Goal: Information Seeking & Learning: Find specific page/section

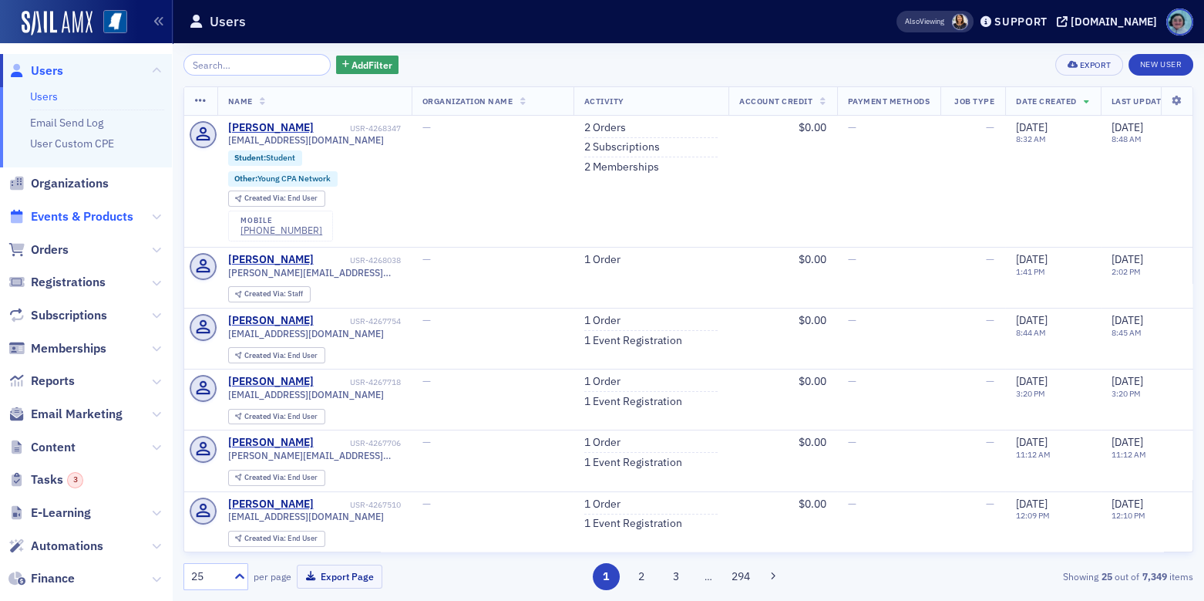
click at [86, 215] on span "Events & Products" at bounding box center [82, 216] width 103 height 17
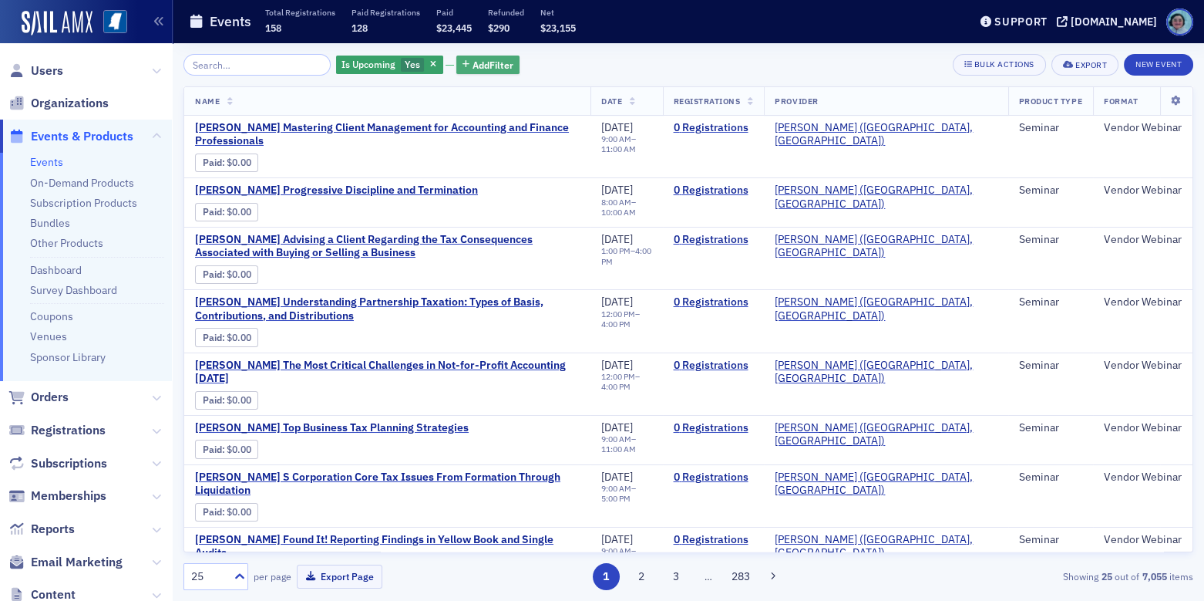
click at [459, 63] on button "Add Filter" at bounding box center [487, 65] width 63 height 19
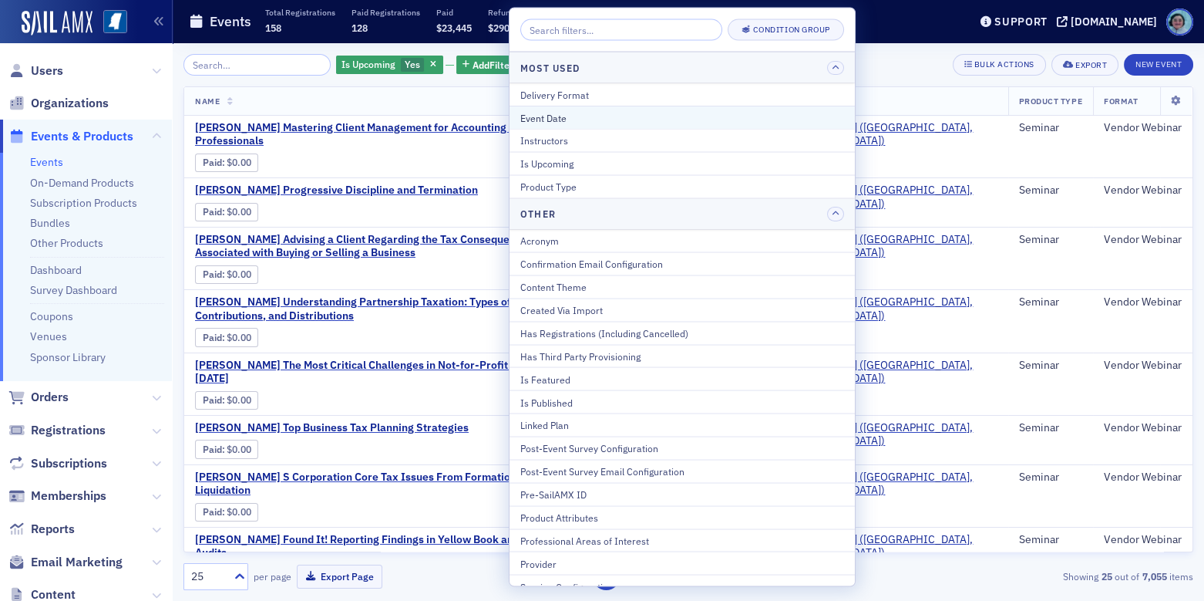
click at [560, 113] on div "Event Date" at bounding box center [682, 117] width 324 height 14
select select "8"
select select "2025"
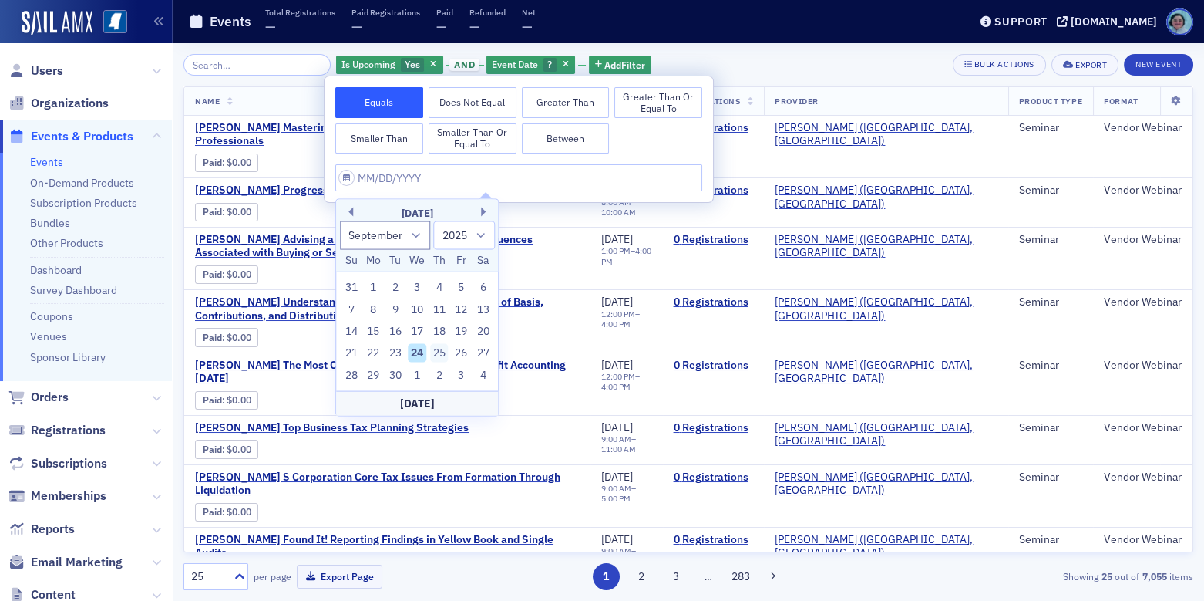
click at [446, 349] on div "25" at bounding box center [439, 353] width 19 height 19
type input "[DATE]"
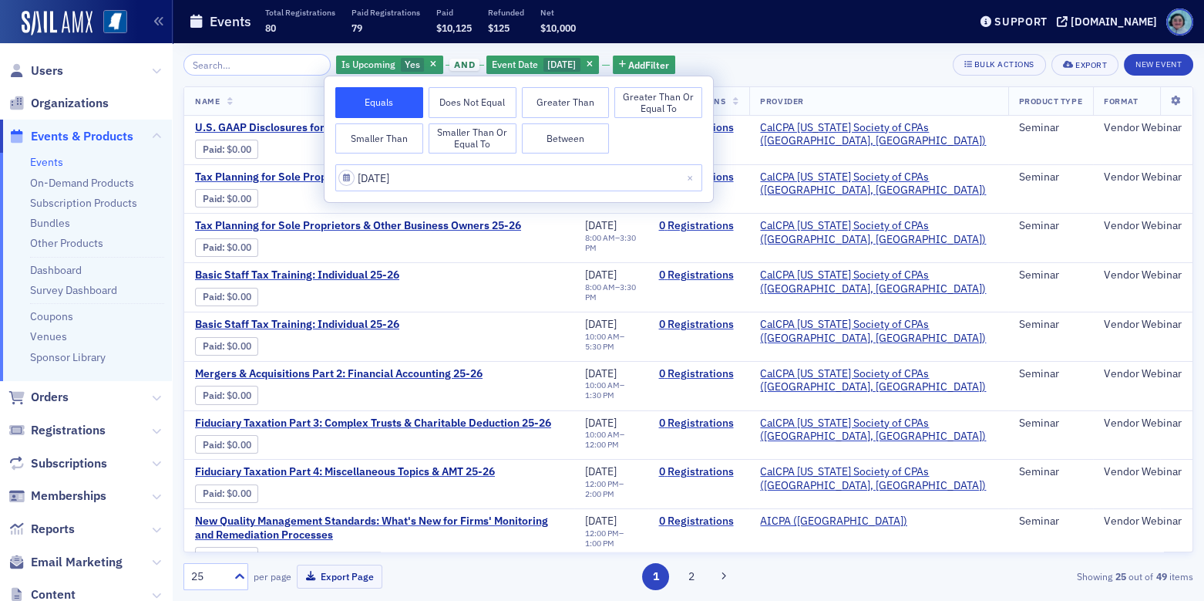
click at [749, 57] on div "Is Upcoming Yes and Event Date [DATE] Add Filter Bulk Actions Export New Event" at bounding box center [689, 65] width 1010 height 22
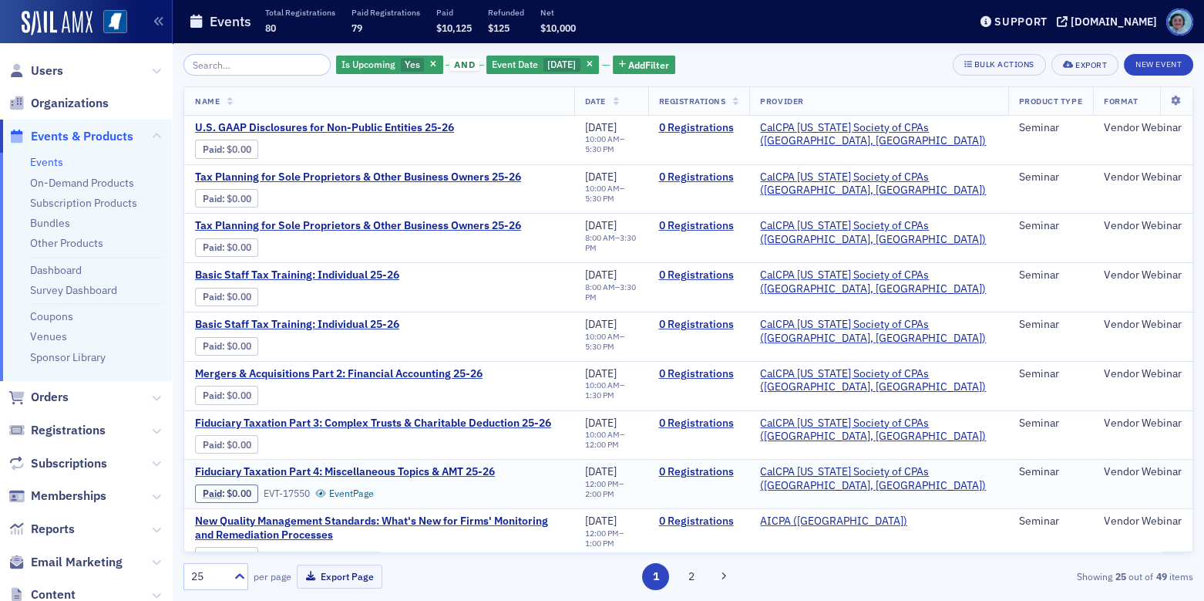
scroll to position [817, 0]
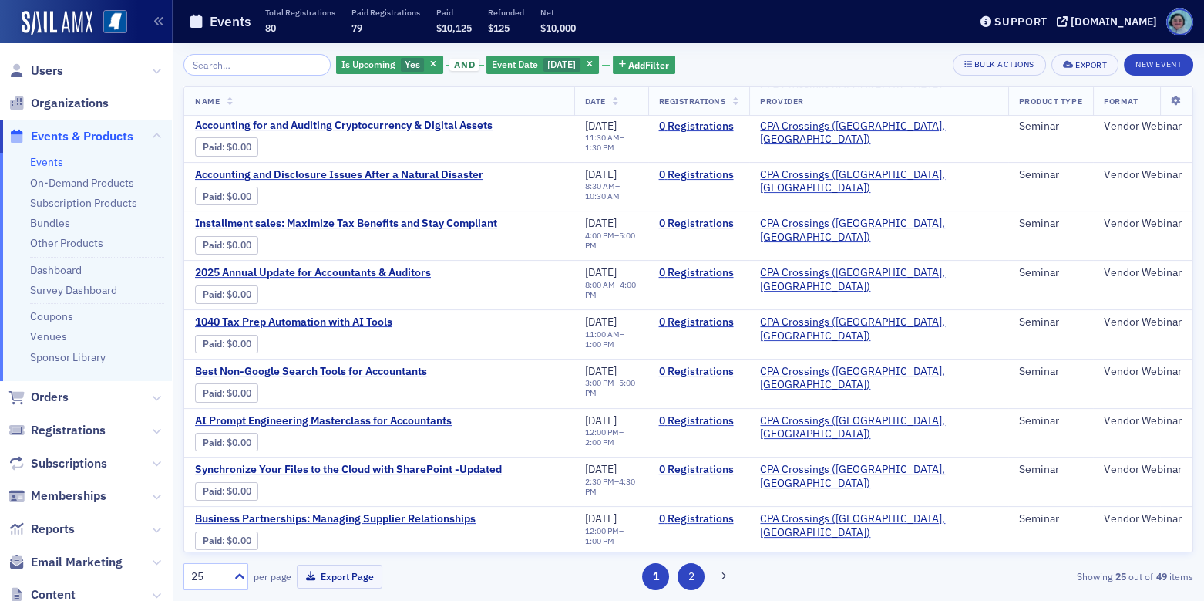
click at [699, 581] on button "2" at bounding box center [691, 576] width 27 height 27
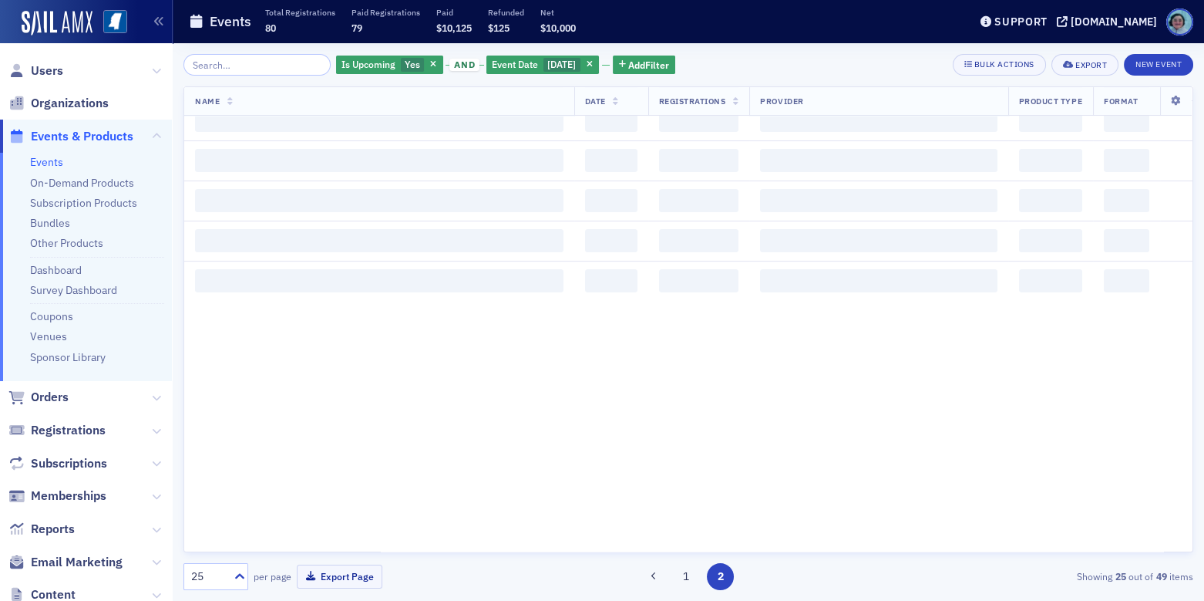
scroll to position [0, 0]
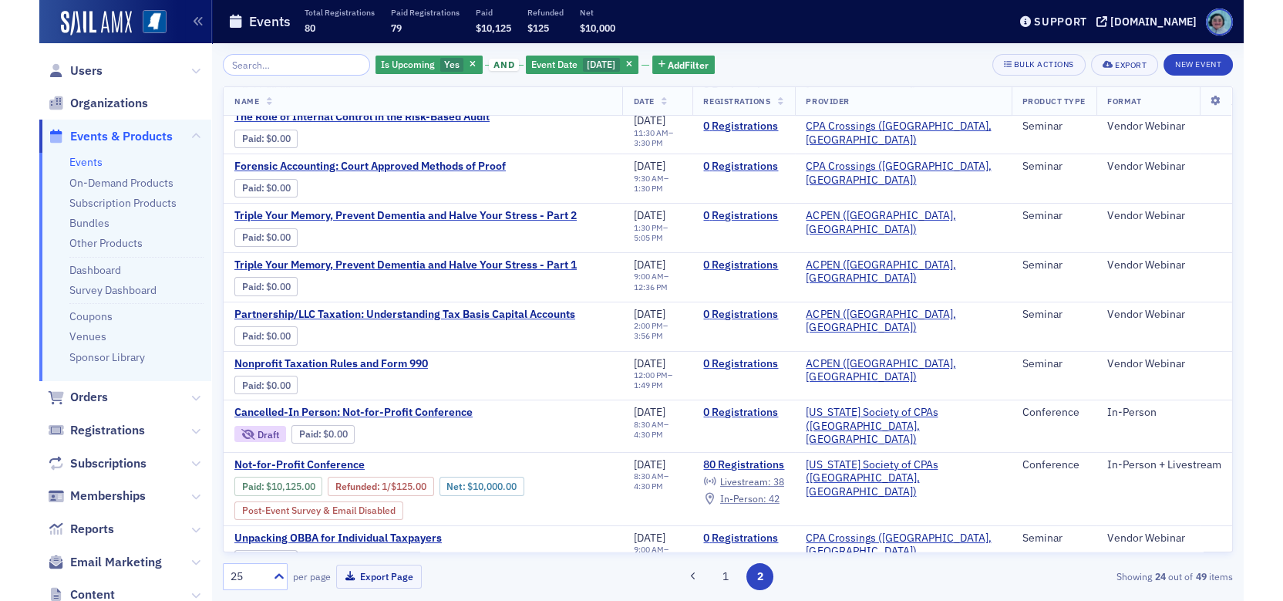
scroll to position [379, 0]
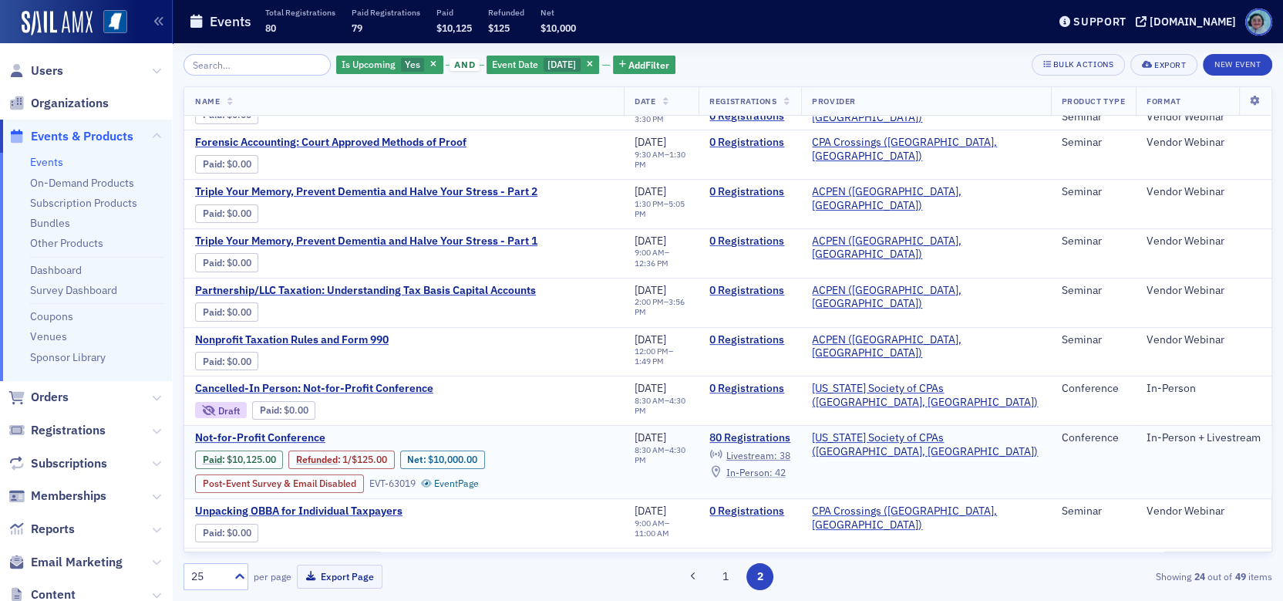
click at [773, 466] on span "In-Person :" at bounding box center [749, 472] width 46 height 12
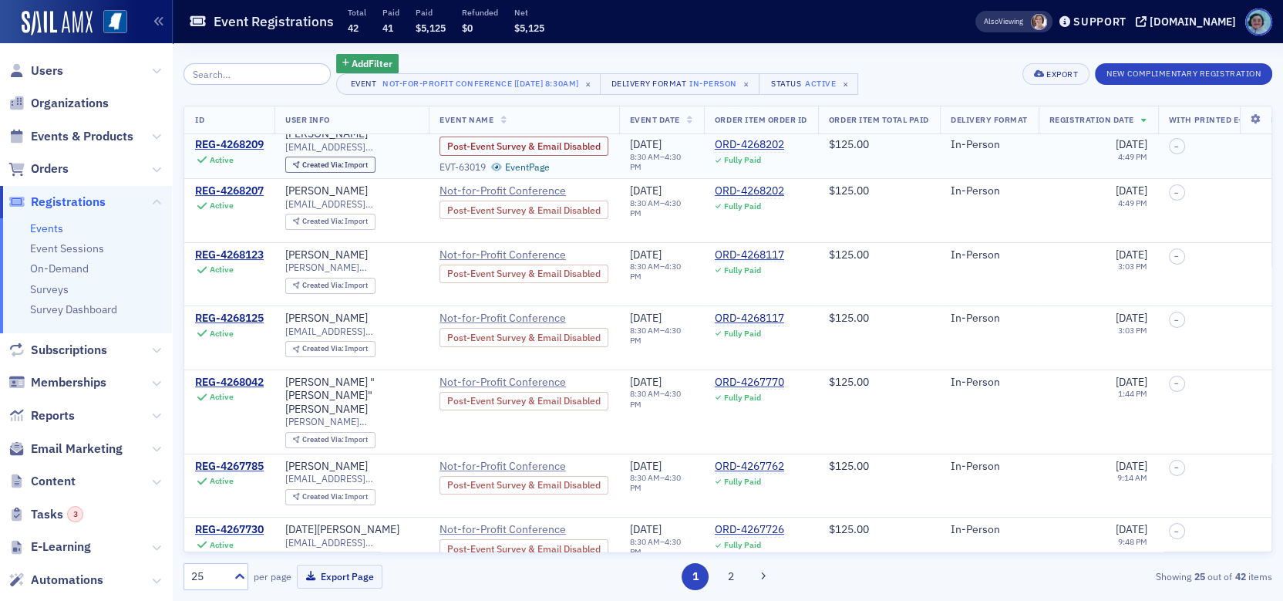
scroll to position [231, 0]
click at [48, 30] on img at bounding box center [57, 23] width 71 height 25
